Goal: Task Accomplishment & Management: Manage account settings

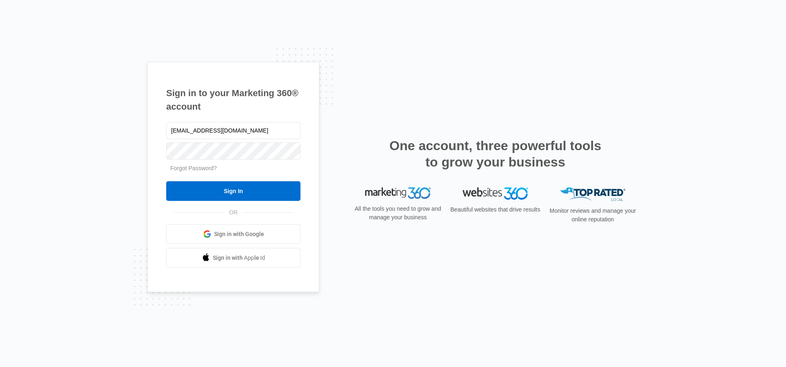
type input "[EMAIL_ADDRESS][DOMAIN_NAME]"
click at [166, 181] on input "Sign In" at bounding box center [233, 191] width 134 height 20
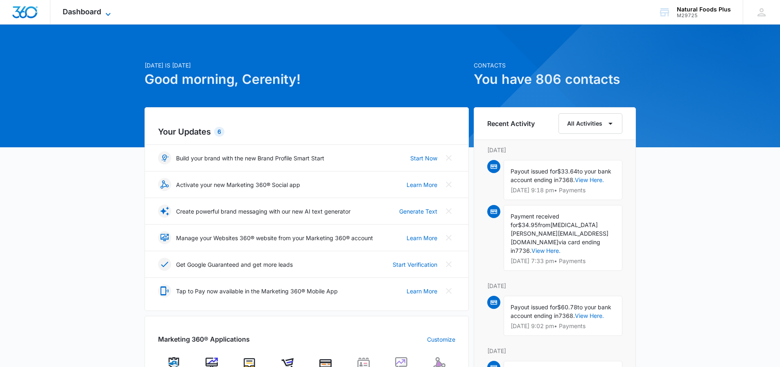
click at [108, 8] on div "Dashboard Apps Reputation Websites Forms CRM Email Social Shop Payments POS Con…" at bounding box center [87, 12] width 75 height 24
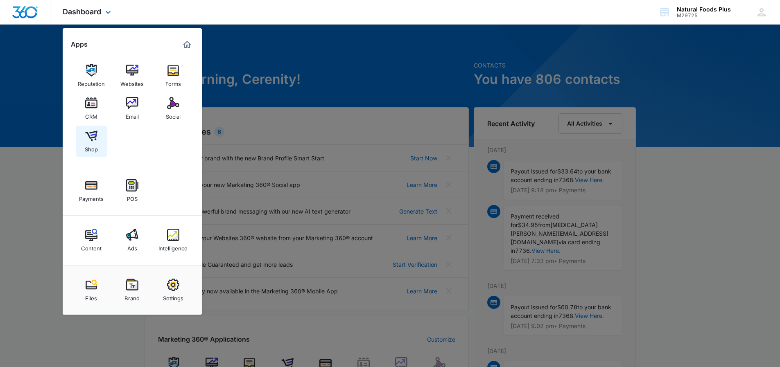
click at [93, 134] on img at bounding box center [91, 136] width 12 height 12
